Goal: Information Seeking & Learning: Learn about a topic

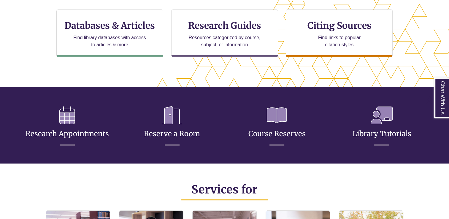
scroll to position [211, 0]
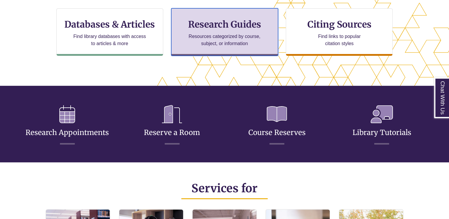
click at [236, 45] on p "Resources categorized by course, subject, or information" at bounding box center [225, 40] width 78 height 14
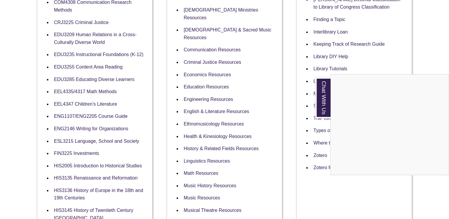
scroll to position [253, 0]
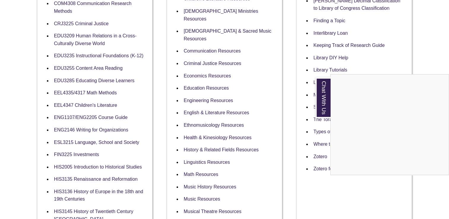
click at [214, 50] on div "Chat With Us" at bounding box center [224, 109] width 449 height 219
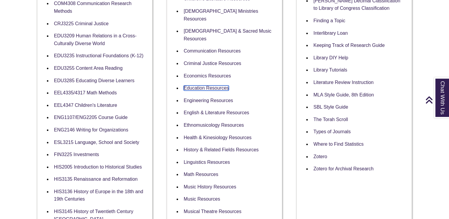
click at [214, 86] on link "Education Resources" at bounding box center [206, 88] width 45 height 5
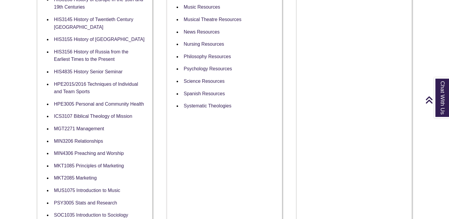
scroll to position [342, 0]
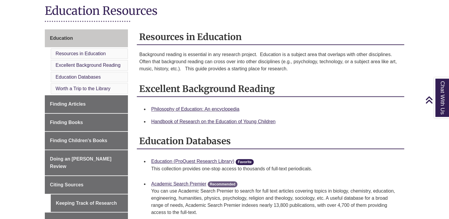
scroll to position [139, 0]
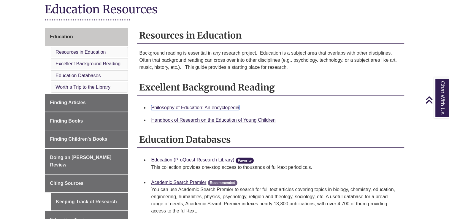
click at [217, 106] on link "Philosophy of Education: An encyclopedia" at bounding box center [195, 107] width 88 height 5
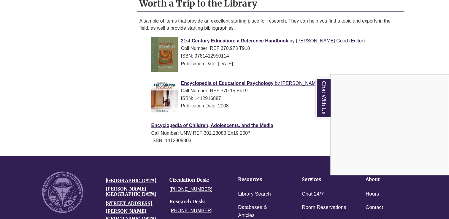
scroll to position [610, 0]
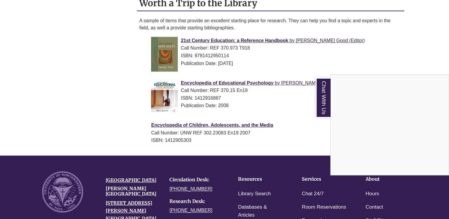
click at [256, 39] on div "Chat With Us" at bounding box center [224, 109] width 449 height 219
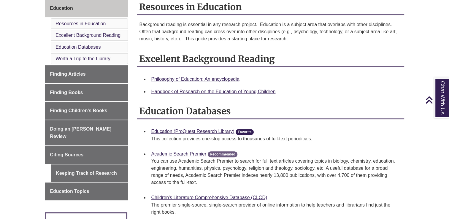
scroll to position [255, 0]
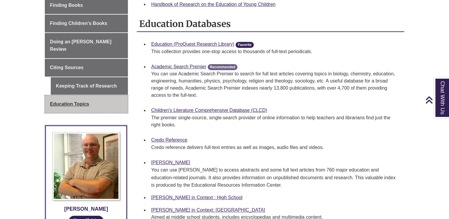
click at [68, 102] on span "Education Topics" at bounding box center [69, 104] width 39 height 5
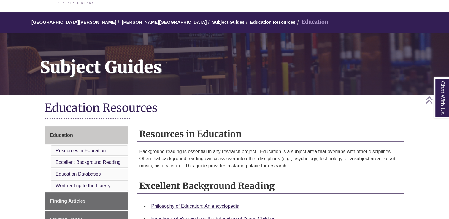
scroll to position [40, 0]
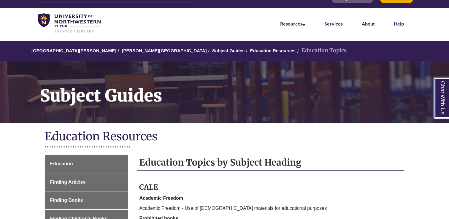
scroll to position [10, 0]
